Goal: Task Accomplishment & Management: Complete application form

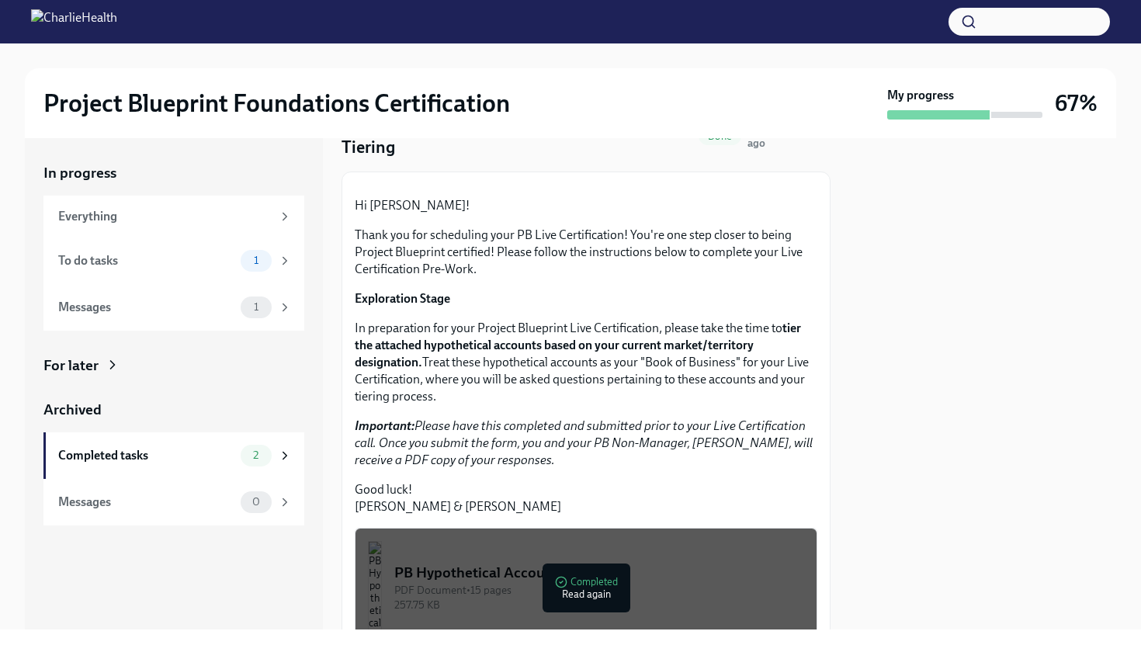
scroll to position [88, 0]
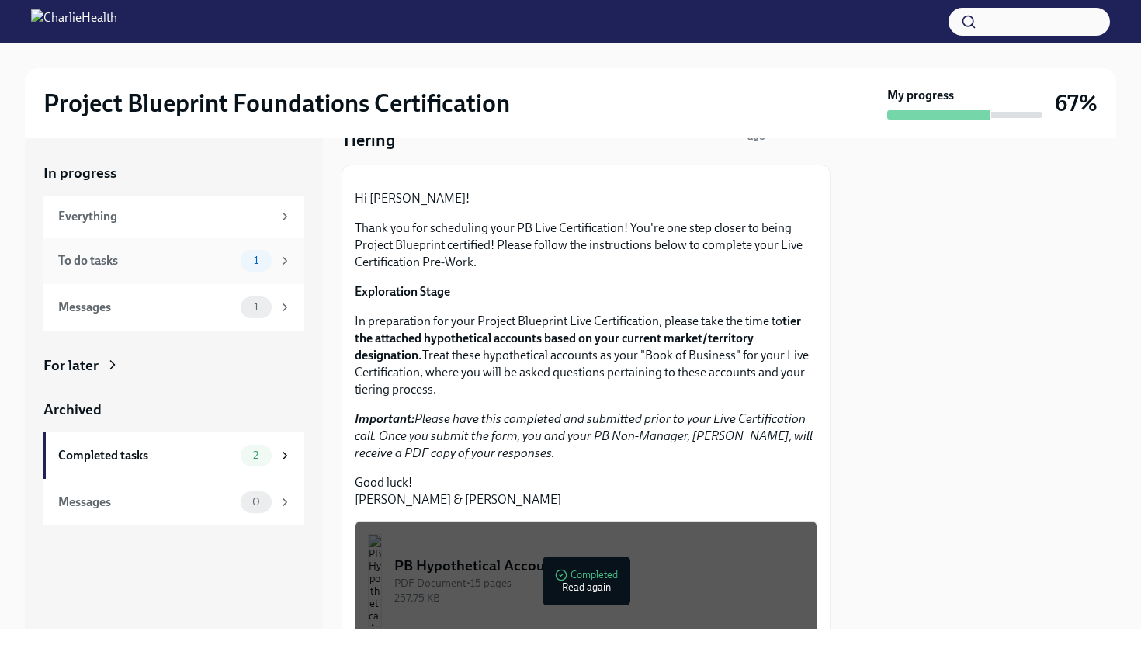
click at [237, 262] on div "To do tasks 1" at bounding box center [175, 261] width 234 height 22
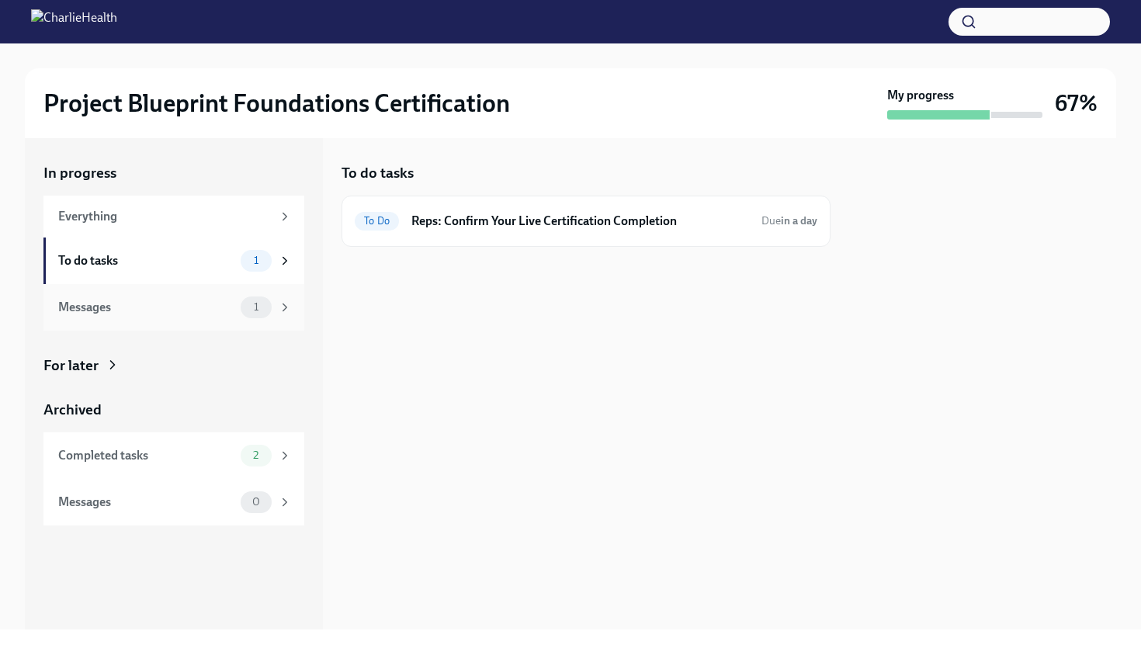
click at [237, 307] on div "Messages 1" at bounding box center [175, 307] width 234 height 22
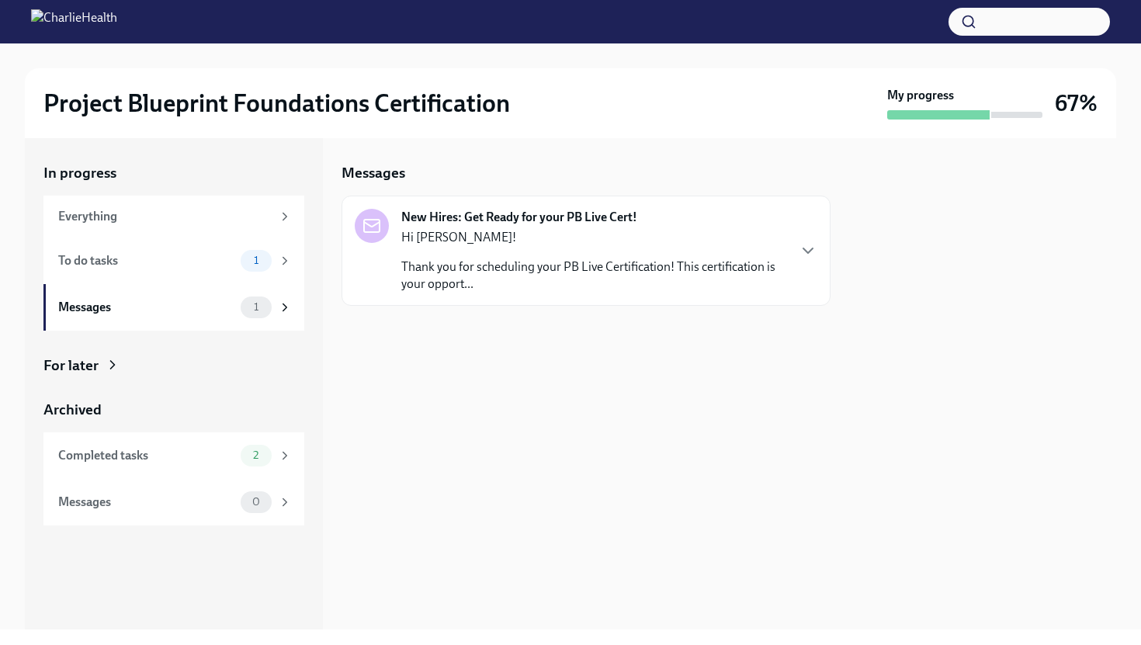
click at [373, 264] on div "New Hires: Get Ready for your PB Live Cert! Hi Krizelle! Thank you for scheduli…" at bounding box center [571, 251] width 432 height 84
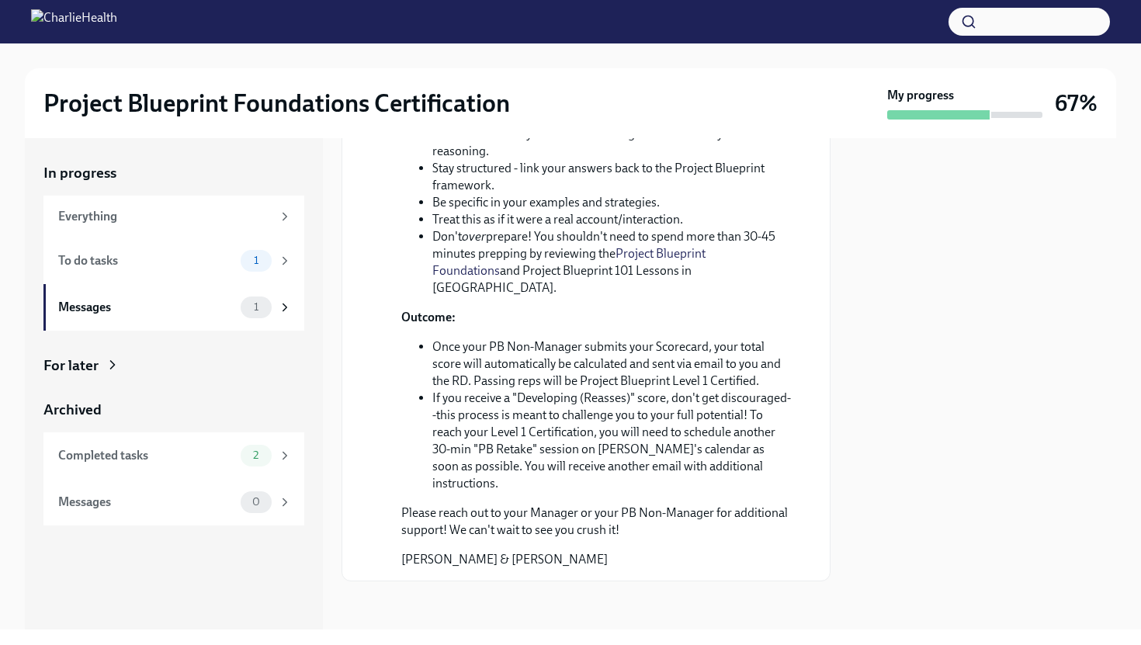
scroll to position [622, 0]
click at [234, 200] on div "Everything" at bounding box center [173, 217] width 261 height 42
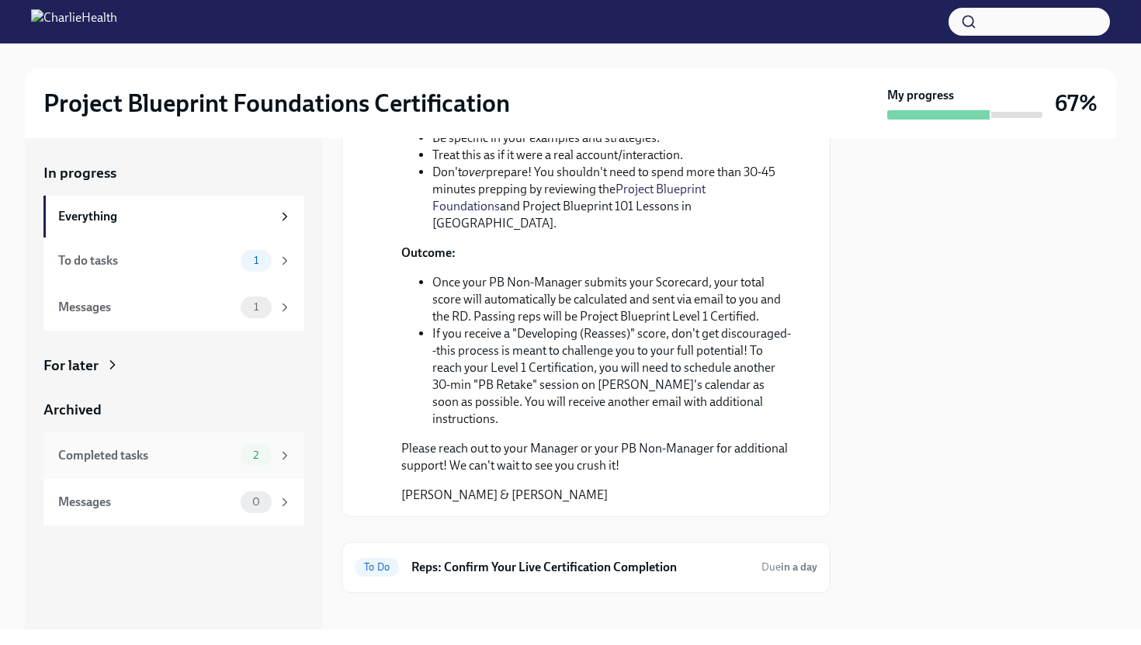
click at [210, 455] on div "Completed tasks" at bounding box center [146, 455] width 176 height 17
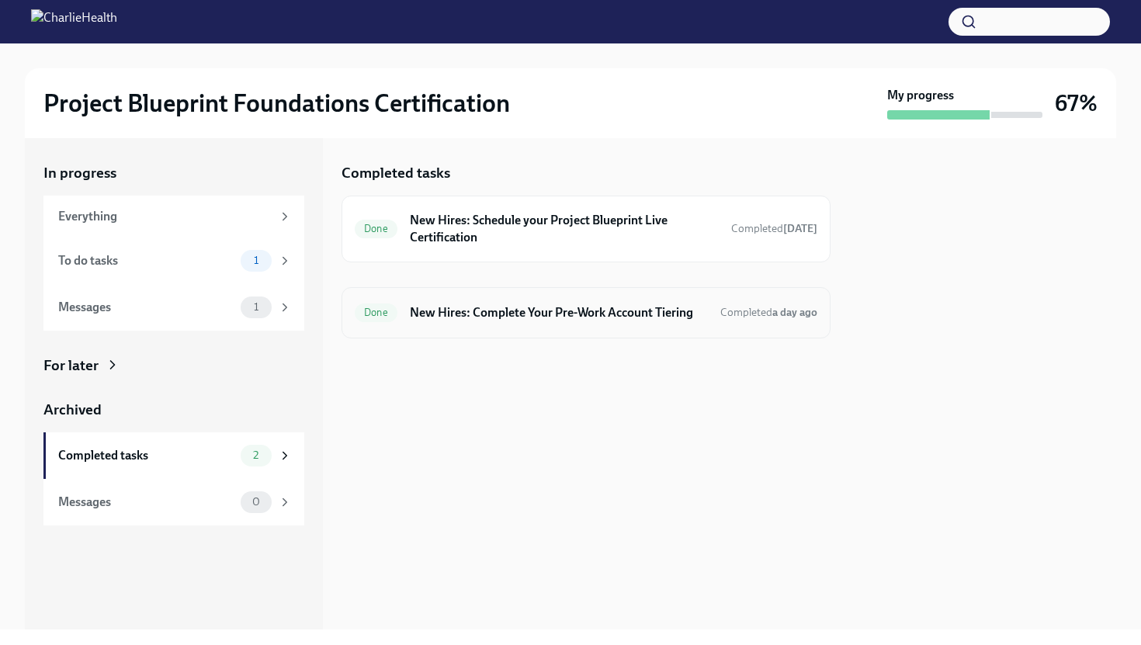
click at [424, 308] on h6 "New Hires: Complete Your Pre-Work Account Tiering" at bounding box center [559, 312] width 298 height 17
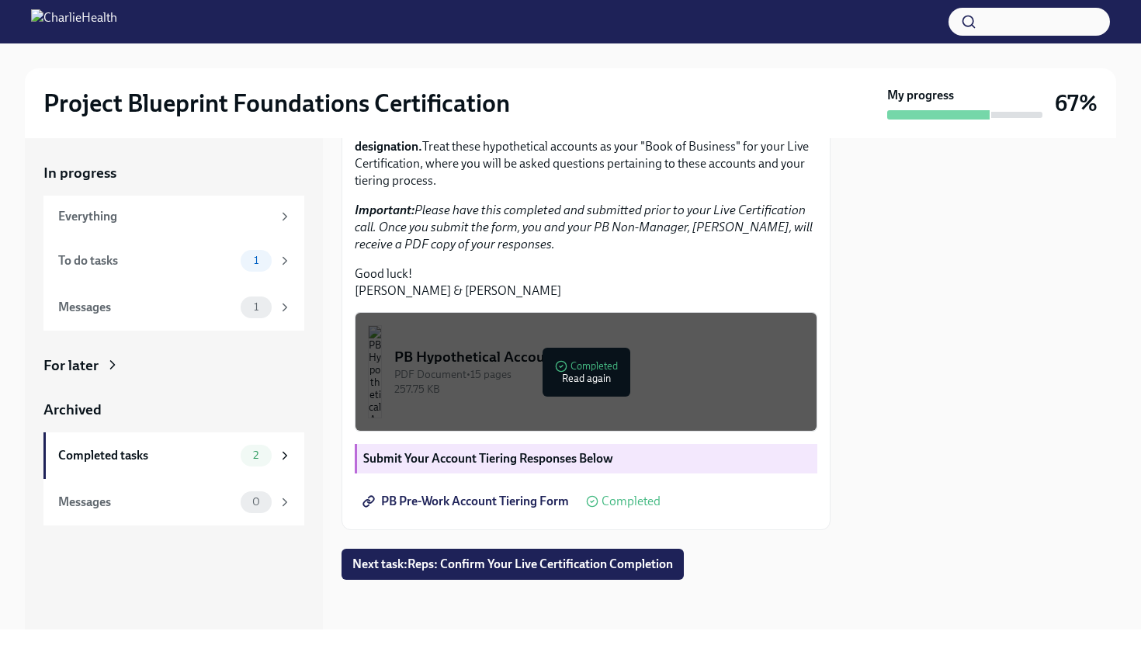
scroll to position [410, 0]
click at [445, 505] on span "PB Pre-Work Account Tiering Form" at bounding box center [467, 502] width 203 height 16
